Goal: Communication & Community: Answer question/provide support

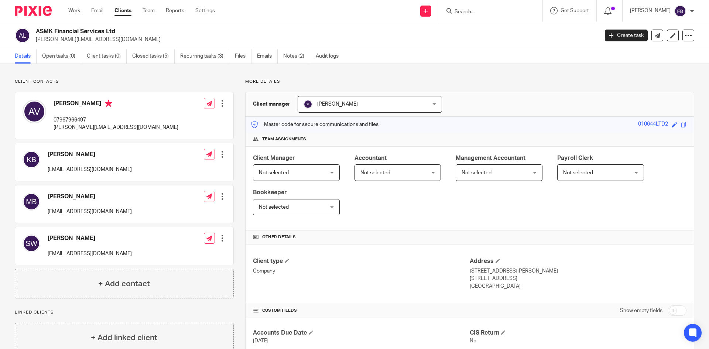
click at [475, 13] on input "Search" at bounding box center [487, 12] width 66 height 7
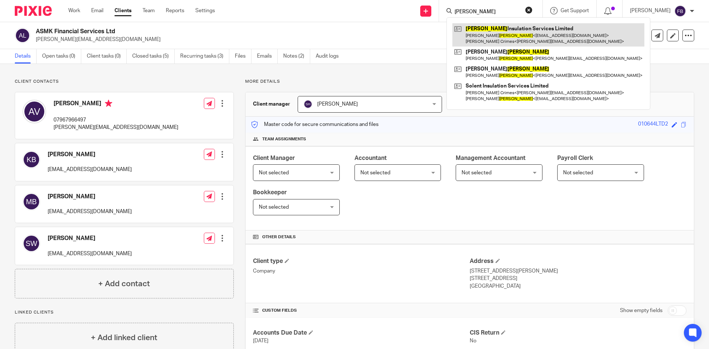
type input "gabriel"
click at [505, 35] on link at bounding box center [548, 34] width 192 height 23
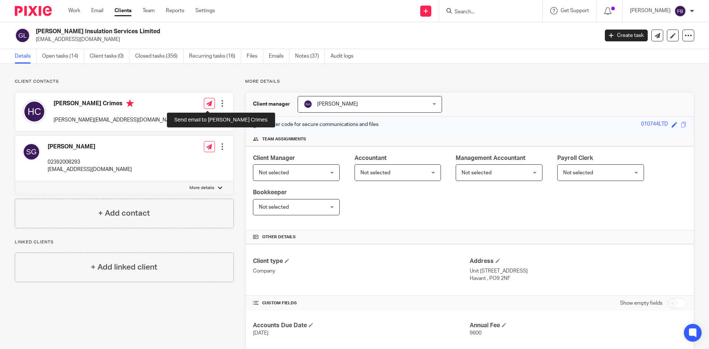
click at [208, 102] on icon at bounding box center [209, 104] width 6 height 6
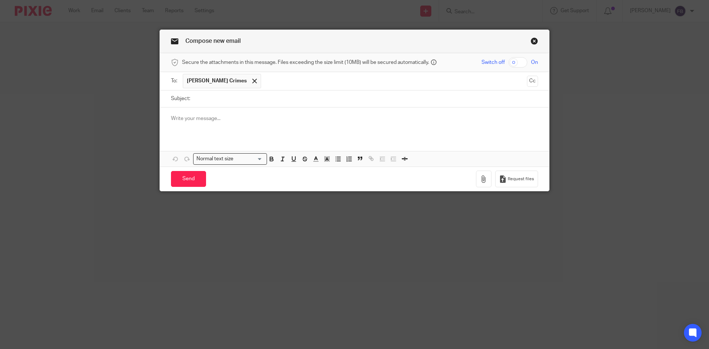
click at [515, 59] on input "checkbox" at bounding box center [517, 62] width 19 height 10
checkbox input "true"
click at [224, 95] on input "Subject:" at bounding box center [366, 98] width 344 height 17
type input "Post"
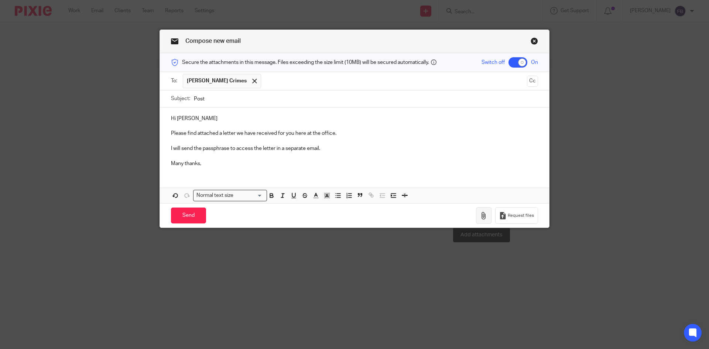
click at [480, 214] on icon "button" at bounding box center [483, 215] width 7 height 7
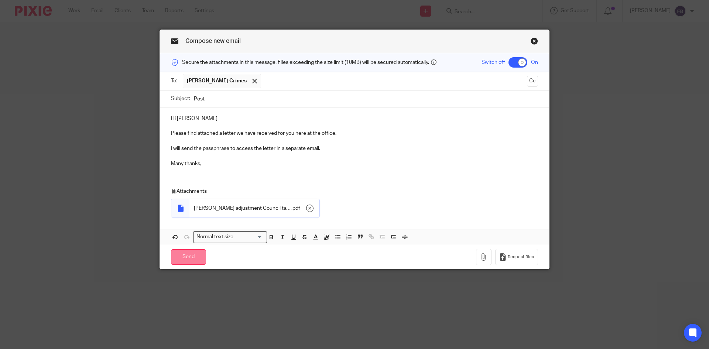
click at [192, 257] on input "Send" at bounding box center [188, 257] width 35 height 16
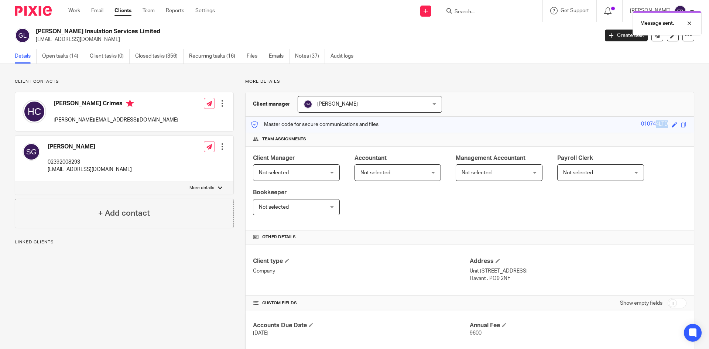
drag, startPoint x: 627, startPoint y: 126, endPoint x: 668, endPoint y: 126, distance: 41.0
click at [668, 126] on div "Master code for secure communications and files 010744LTD Save 010744LTD" at bounding box center [470, 125] width 448 height 16
copy div "010744LTD"
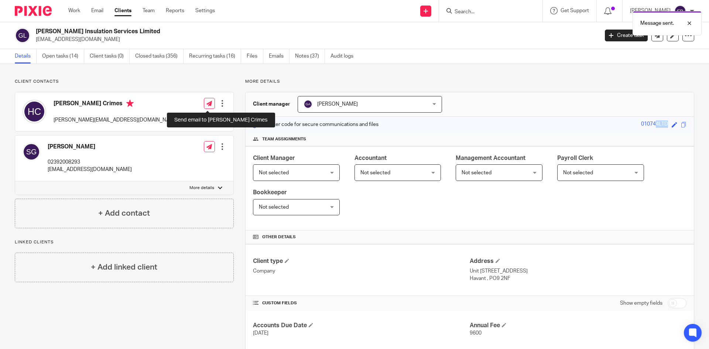
click at [206, 103] on icon at bounding box center [209, 104] width 6 height 6
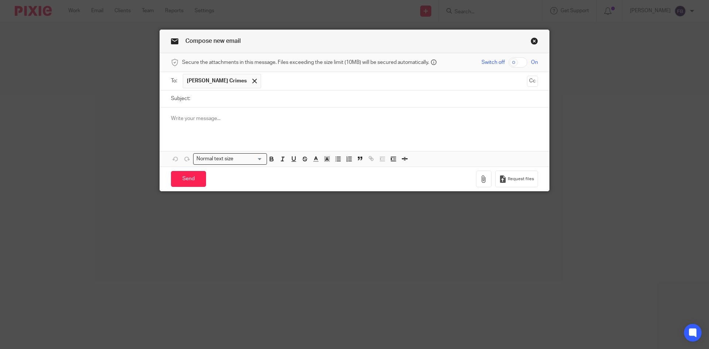
click at [224, 119] on p at bounding box center [354, 118] width 367 height 7
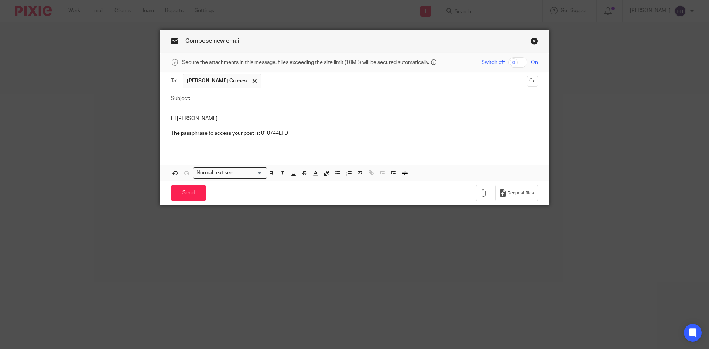
click at [237, 98] on input "Subject:" at bounding box center [366, 98] width 344 height 17
type input "Post"
click at [187, 191] on input "Send" at bounding box center [188, 193] width 35 height 16
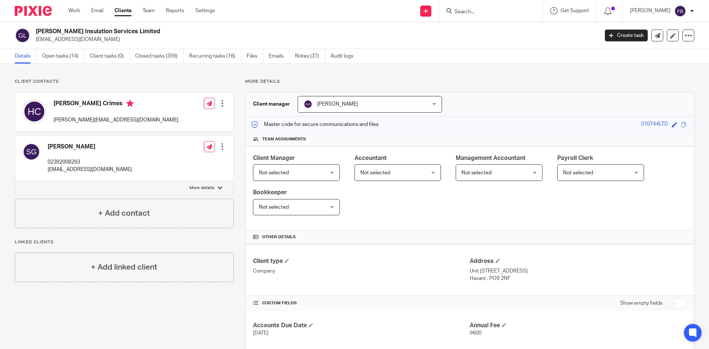
click at [492, 11] on input "Search" at bounding box center [487, 12] width 66 height 7
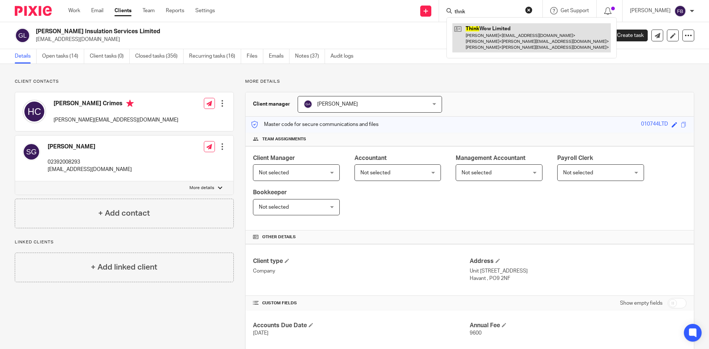
type input "thnk"
click at [491, 43] on link at bounding box center [531, 37] width 158 height 29
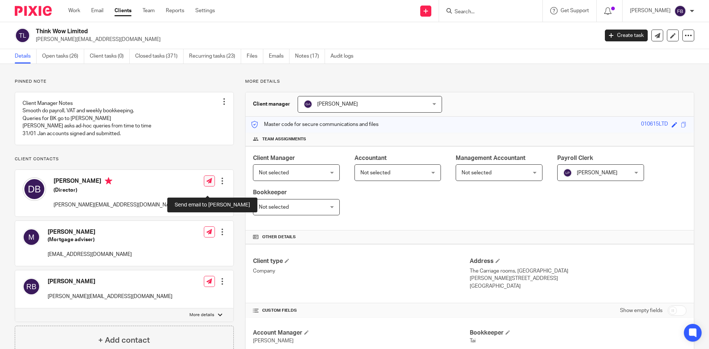
click at [208, 184] on icon at bounding box center [209, 181] width 6 height 6
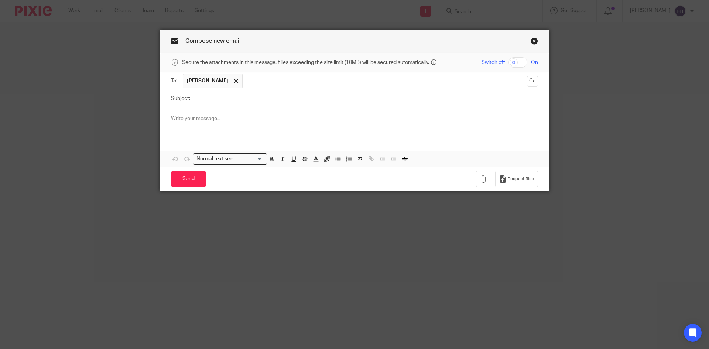
click at [234, 98] on input "Subject:" at bounding box center [366, 98] width 344 height 17
type input "Post"
click at [222, 117] on p at bounding box center [354, 118] width 367 height 7
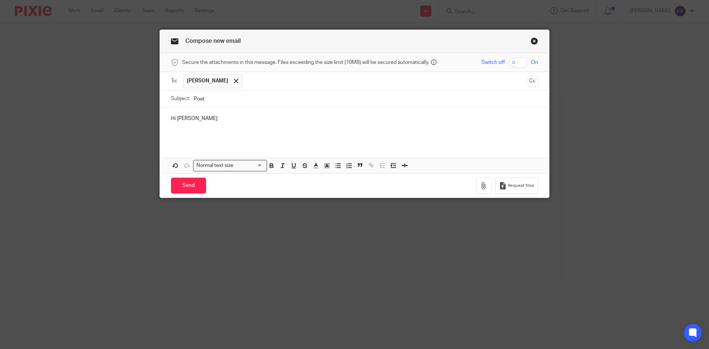
click at [209, 136] on p at bounding box center [354, 133] width 367 height 7
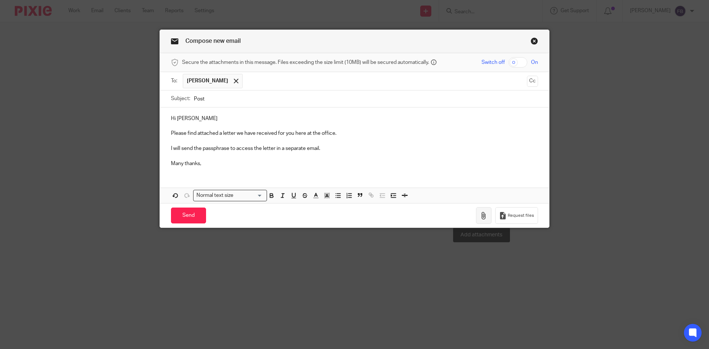
click at [482, 215] on icon "button" at bounding box center [483, 215] width 7 height 7
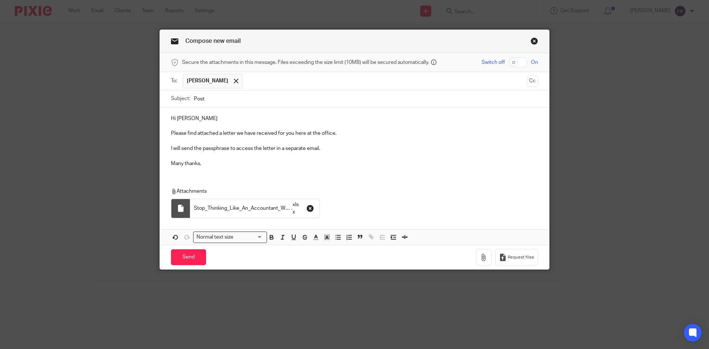
click at [308, 208] on icon "button" at bounding box center [309, 208] width 7 height 7
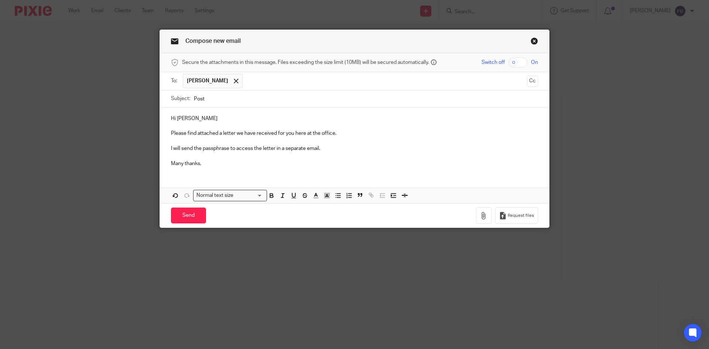
click at [518, 63] on input "checkbox" at bounding box center [517, 62] width 19 height 10
checkbox input "true"
click at [481, 214] on icon "button" at bounding box center [483, 215] width 7 height 7
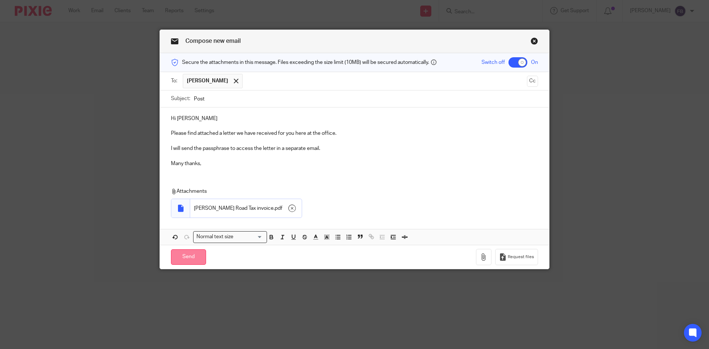
click at [192, 255] on input "Send" at bounding box center [188, 257] width 35 height 16
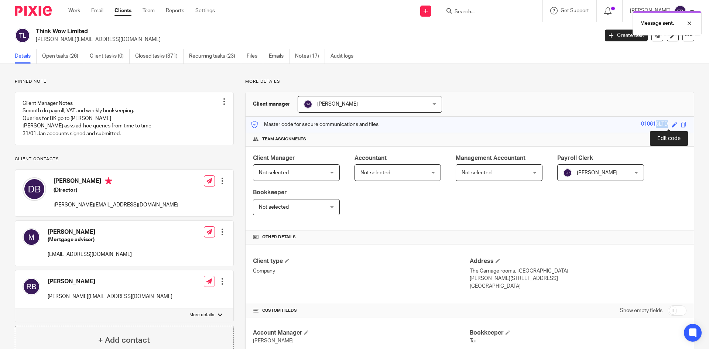
drag, startPoint x: 655, startPoint y: 123, endPoint x: 677, endPoint y: 121, distance: 22.2
click at [677, 121] on div "Master code for secure communications and files 010615LTD Save 010615LTD" at bounding box center [470, 125] width 448 height 16
copy div "010615LTD"
click at [208, 184] on icon at bounding box center [209, 181] width 6 height 6
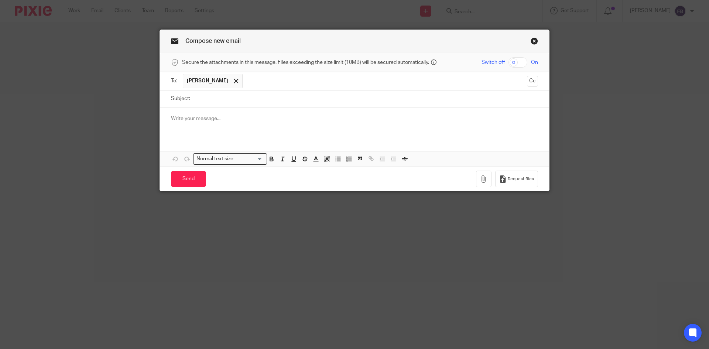
click at [242, 99] on input "Subject:" at bounding box center [366, 98] width 344 height 17
type input "O"
type input "Post"
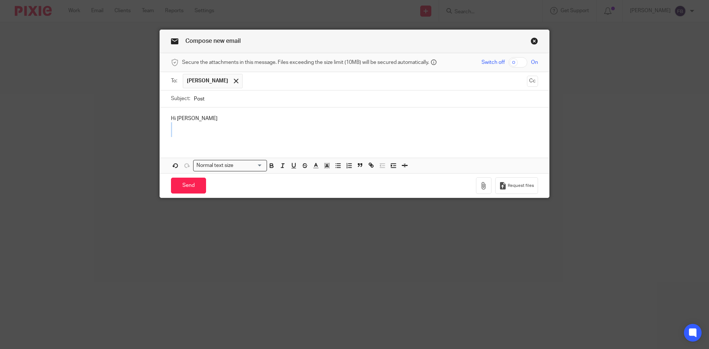
click at [294, 130] on div "Hi Dan" at bounding box center [354, 124] width 389 height 35
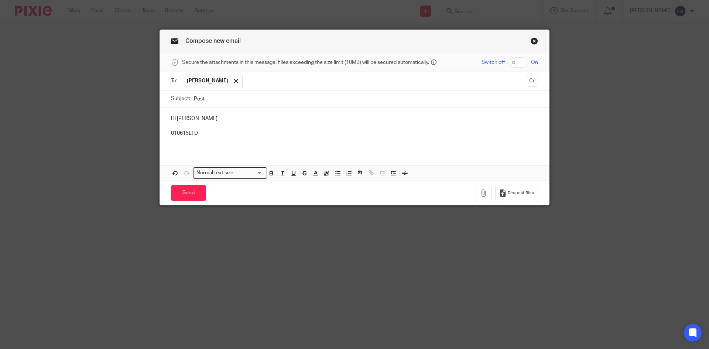
click at [171, 132] on p "010615LTD" at bounding box center [354, 133] width 367 height 7
click at [187, 193] on input "Send" at bounding box center [188, 193] width 35 height 16
